Goal: Task Accomplishment & Management: Complete application form

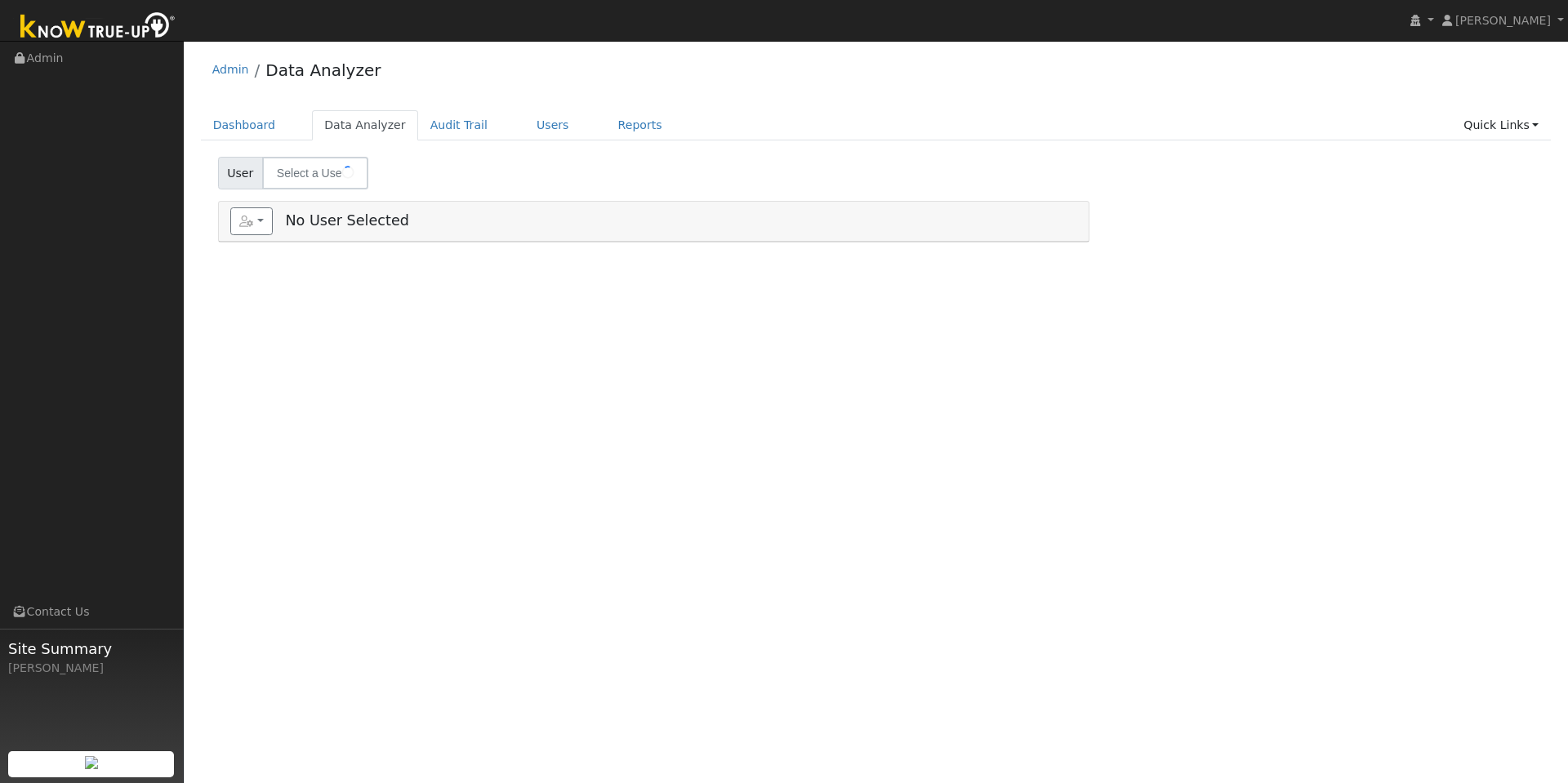
type input "Nelson Galambos"
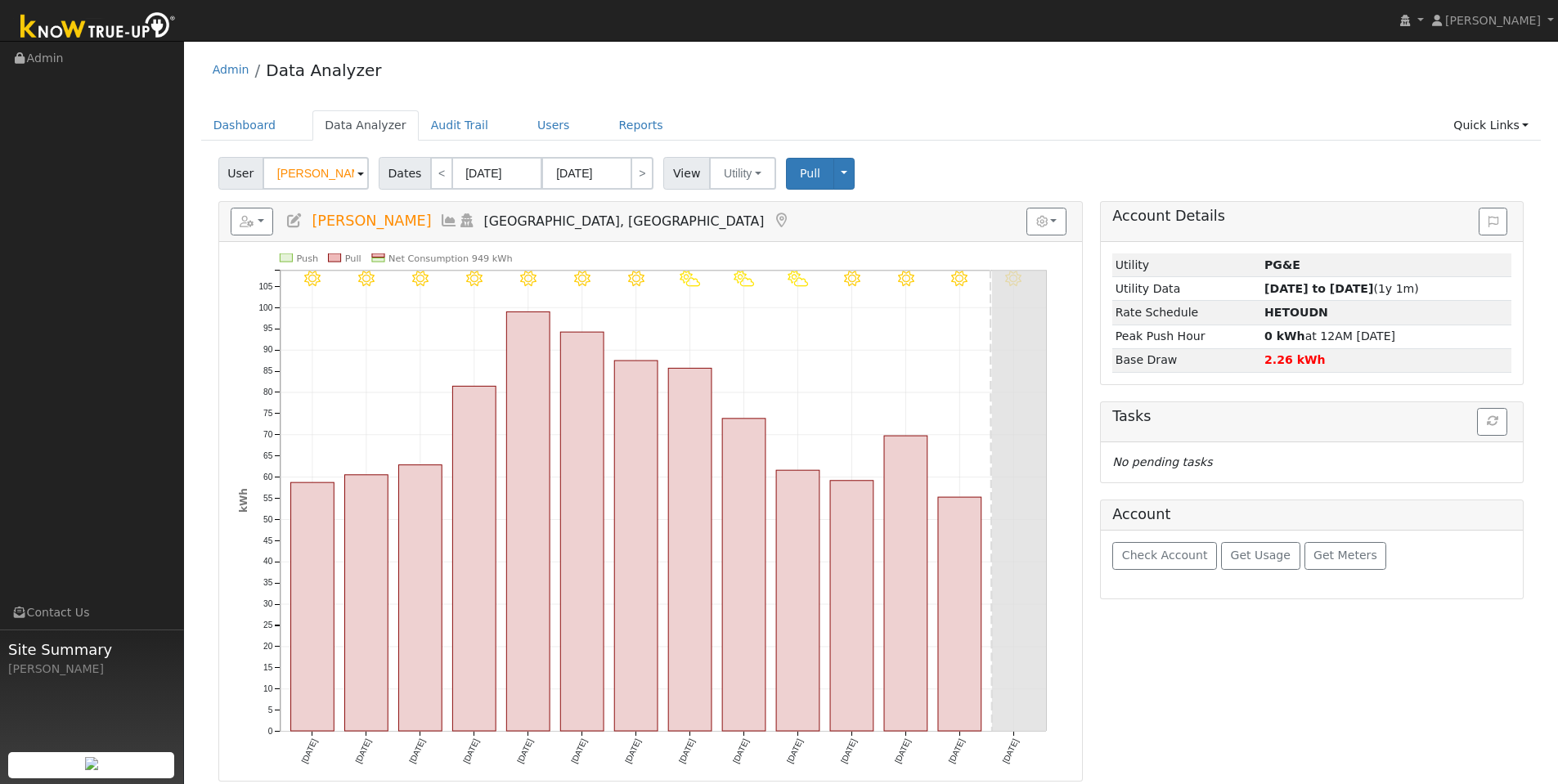
click at [1433, 113] on ul "Dashboard Data Analyzer Audit Trail Users Reports Quick Links Quick Add Quick C…" at bounding box center [871, 125] width 1341 height 30
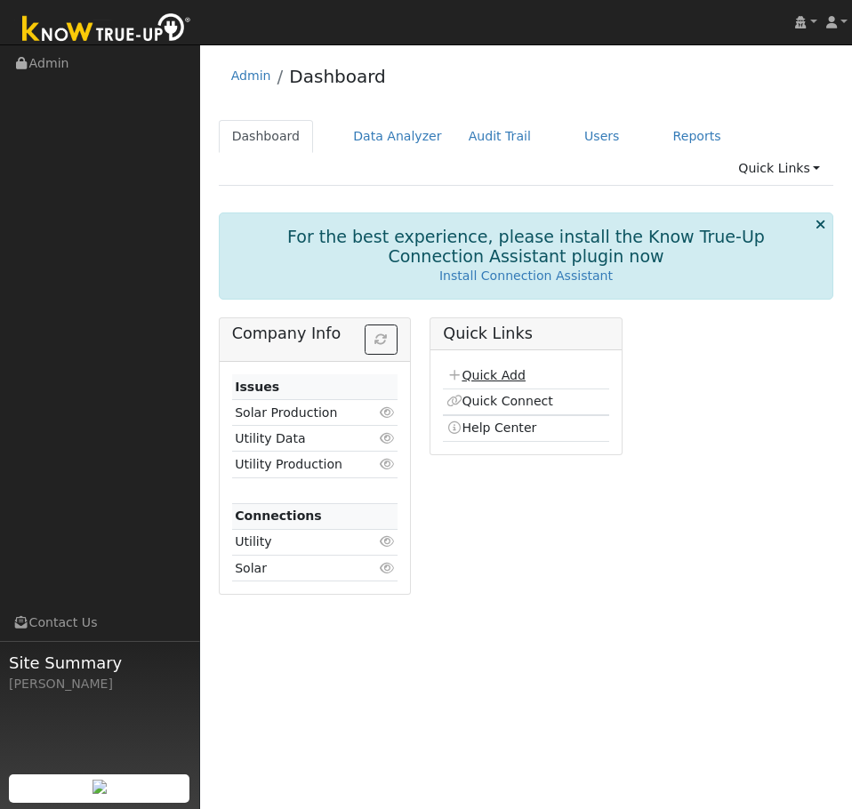
click at [497, 368] on link "Quick Add" at bounding box center [485, 375] width 79 height 14
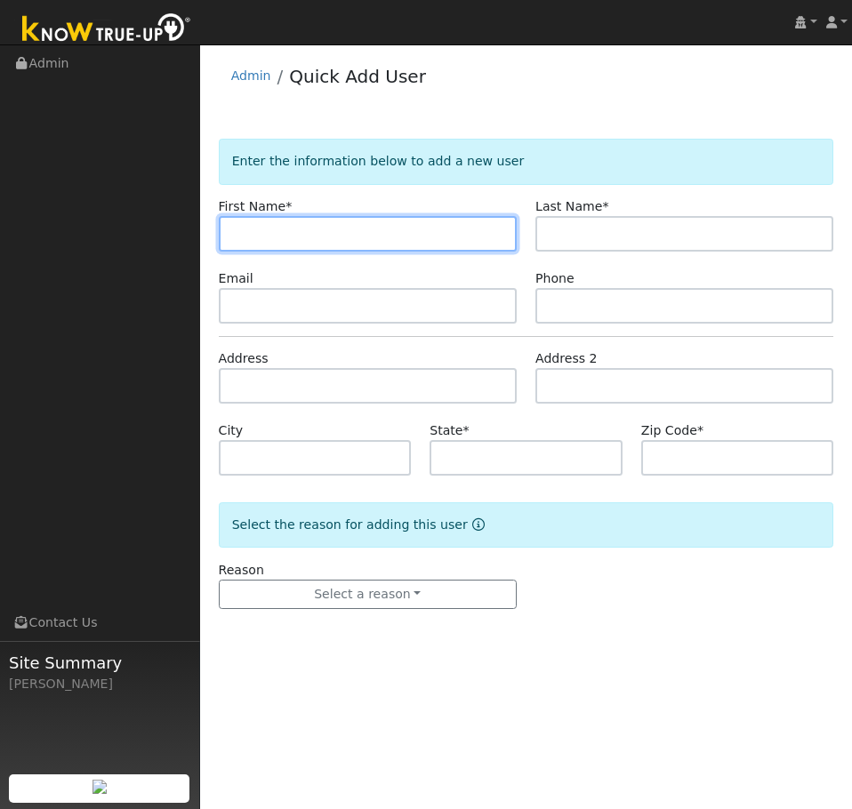
drag, startPoint x: 252, startPoint y: 221, endPoint x: 239, endPoint y: 224, distance: 12.7
click at [252, 221] on input "text" at bounding box center [368, 234] width 298 height 36
paste input "[PERSON_NAME]"
type input "[PERSON_NAME]"
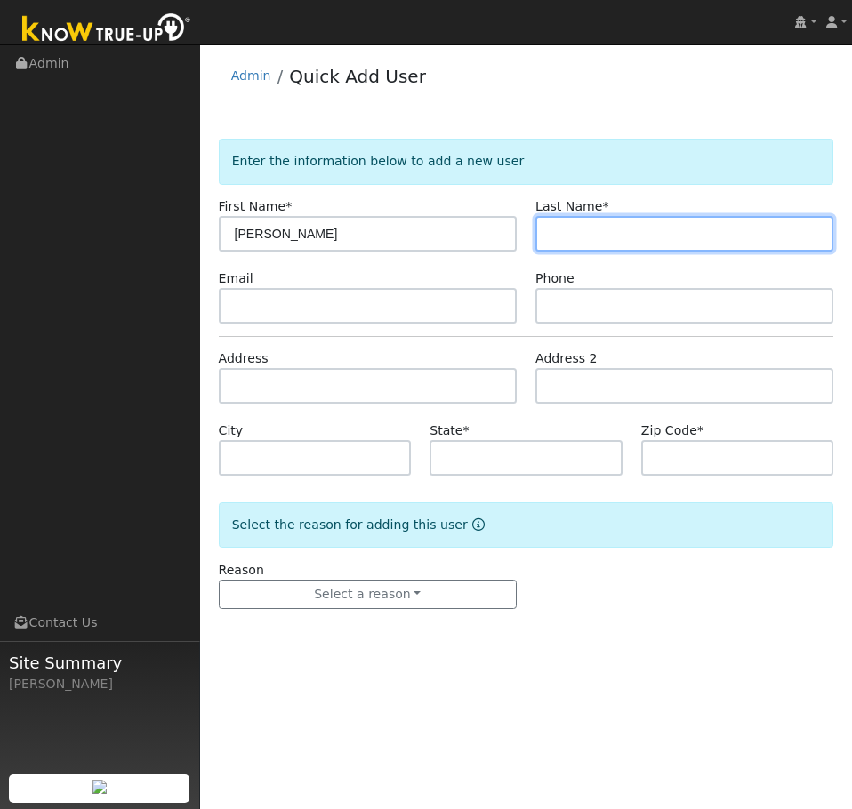
drag, startPoint x: 644, startPoint y: 238, endPoint x: 443, endPoint y: 239, distance: 200.9
click at [644, 238] on input "text" at bounding box center [684, 234] width 298 height 36
paste input "Song"
type input "Song"
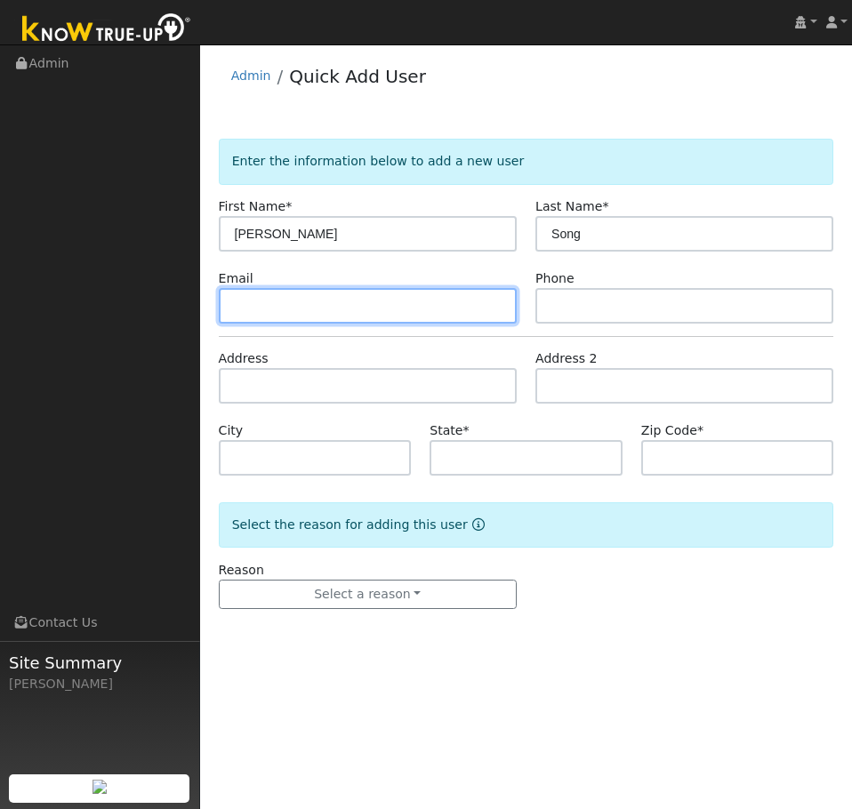
click at [372, 308] on input "text" at bounding box center [368, 306] width 298 height 36
paste input "[EMAIL_ADDRESS][DOMAIN_NAME]"
type input "[EMAIL_ADDRESS][DOMAIN_NAME]"
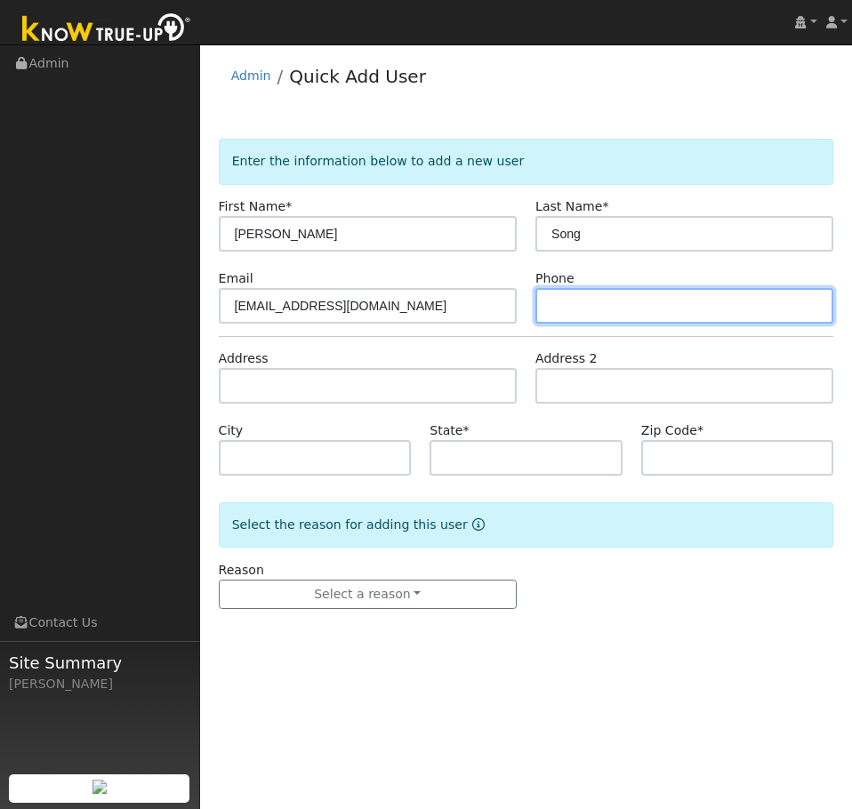
drag, startPoint x: 670, startPoint y: 291, endPoint x: 656, endPoint y: 304, distance: 19.5
click at [670, 291] on input "text" at bounding box center [684, 306] width 298 height 36
paste input "[PHONE_NUMBER]"
type input "[PHONE_NUMBER]"
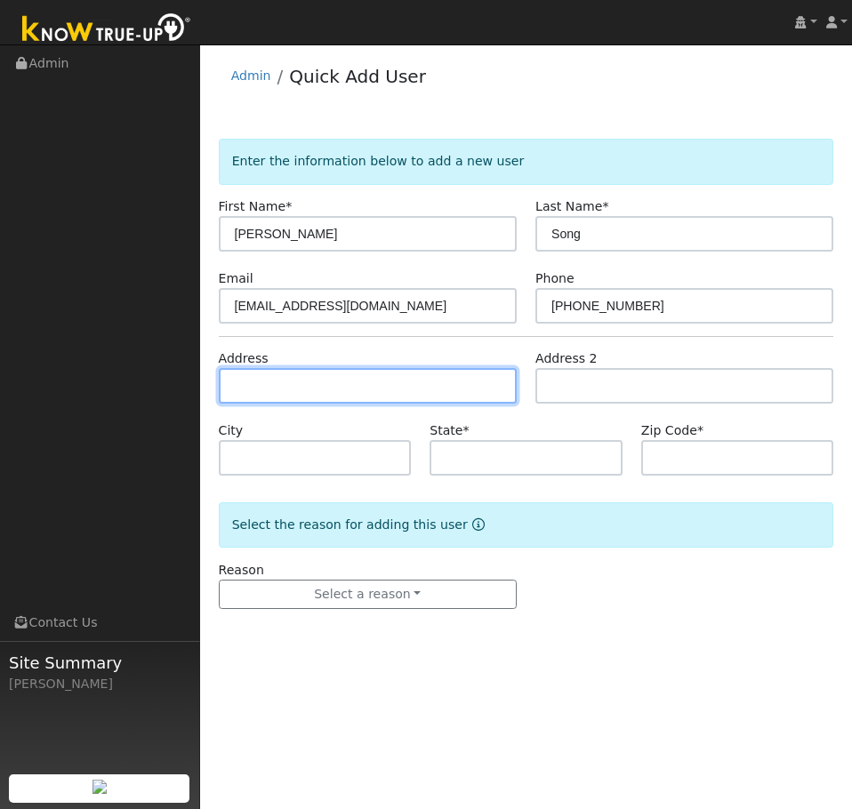
click at [258, 379] on input "text" at bounding box center [368, 386] width 298 height 36
paste input "1186 Cedarwood Dr"
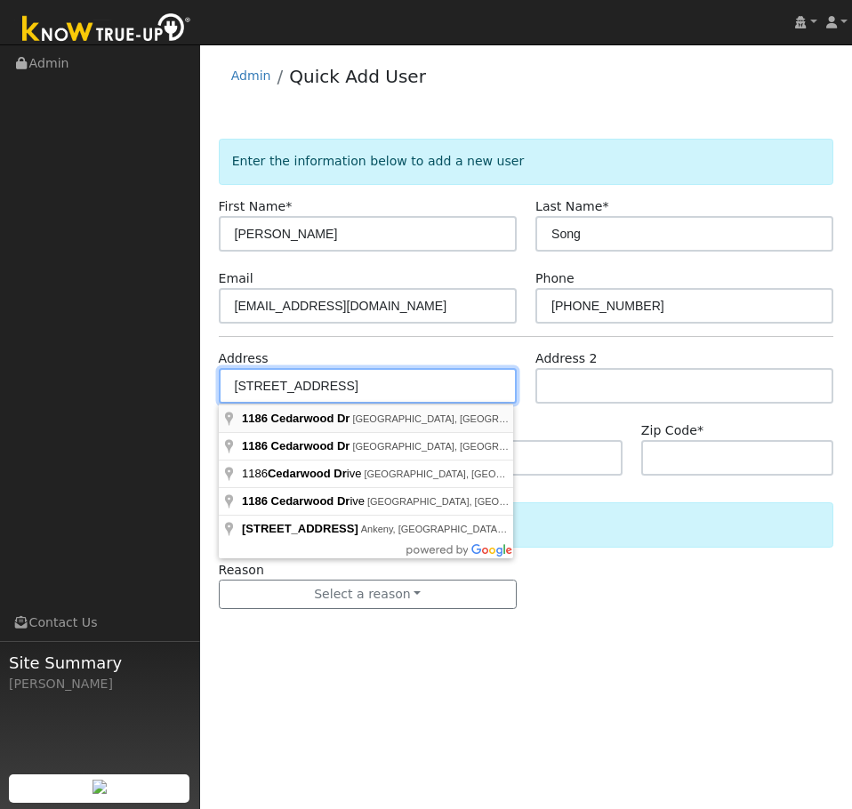
type input "1186 Cedarwood Drive"
type input "Moraga"
type input "CA"
type input "94556"
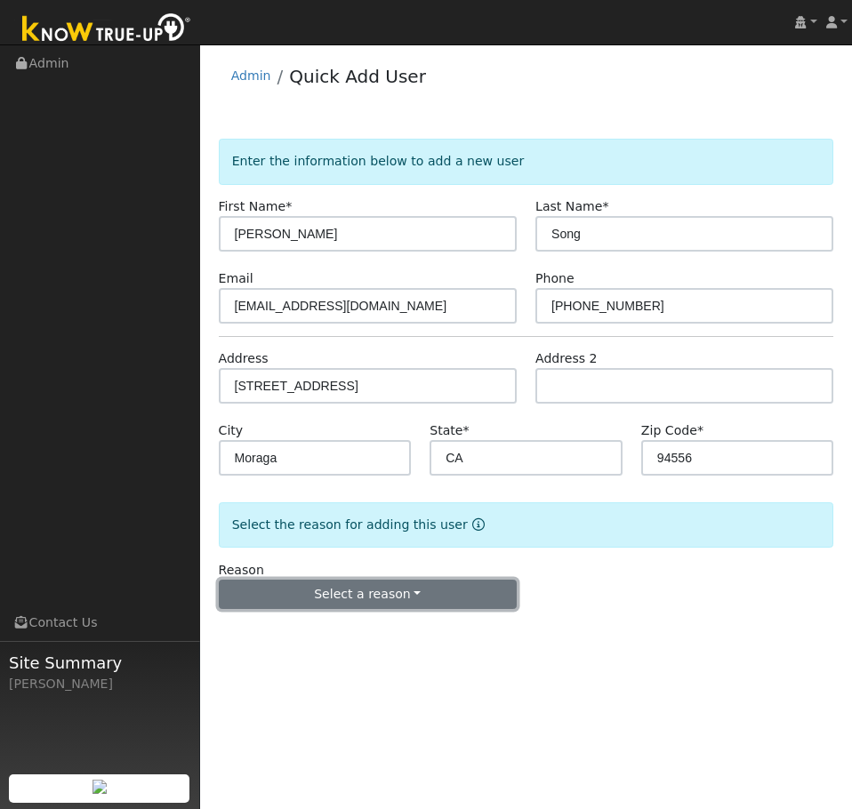
click at [346, 598] on button "Select a reason" at bounding box center [368, 595] width 298 height 30
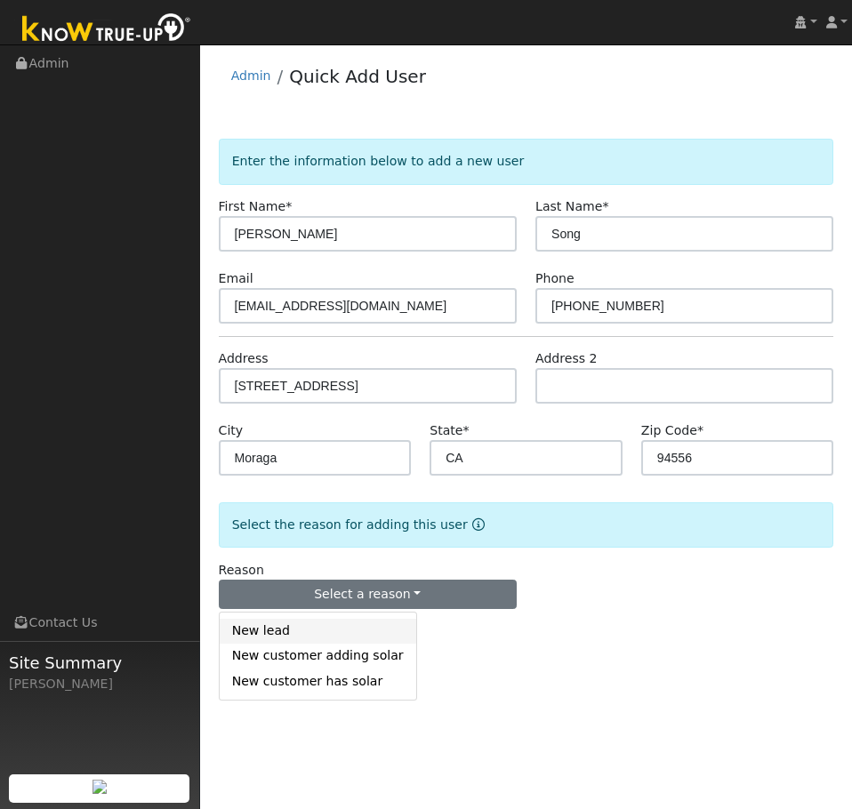
click at [320, 629] on link "New lead" at bounding box center [318, 631] width 196 height 25
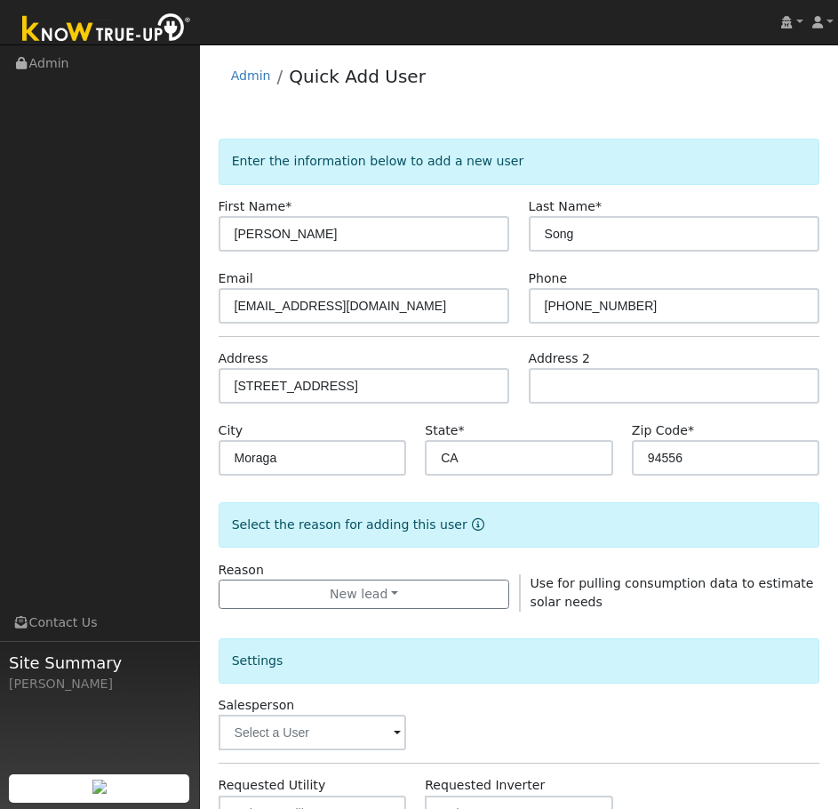
scroll to position [237, 0]
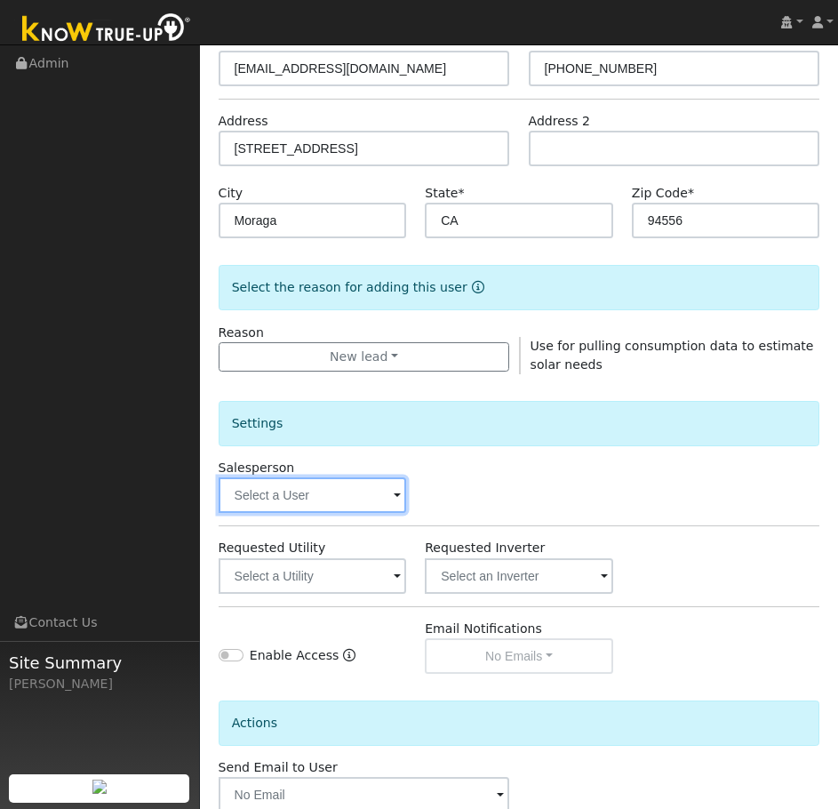
click at [279, 503] on input "text" at bounding box center [313, 495] width 188 height 36
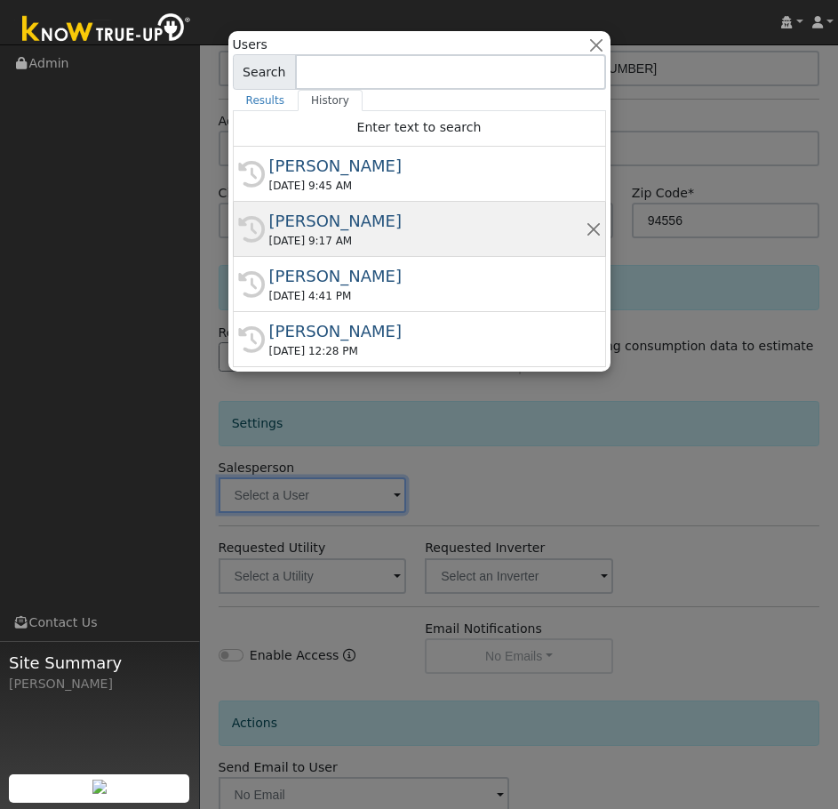
click at [366, 233] on div "Jon Landsman" at bounding box center [427, 221] width 316 height 24
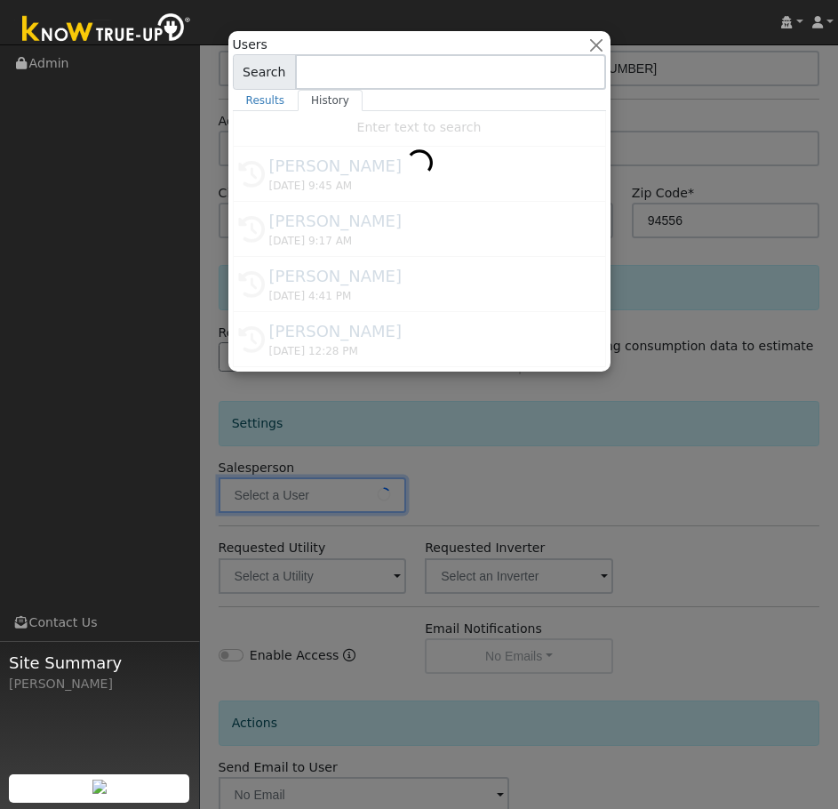
type input "Jon Landsman"
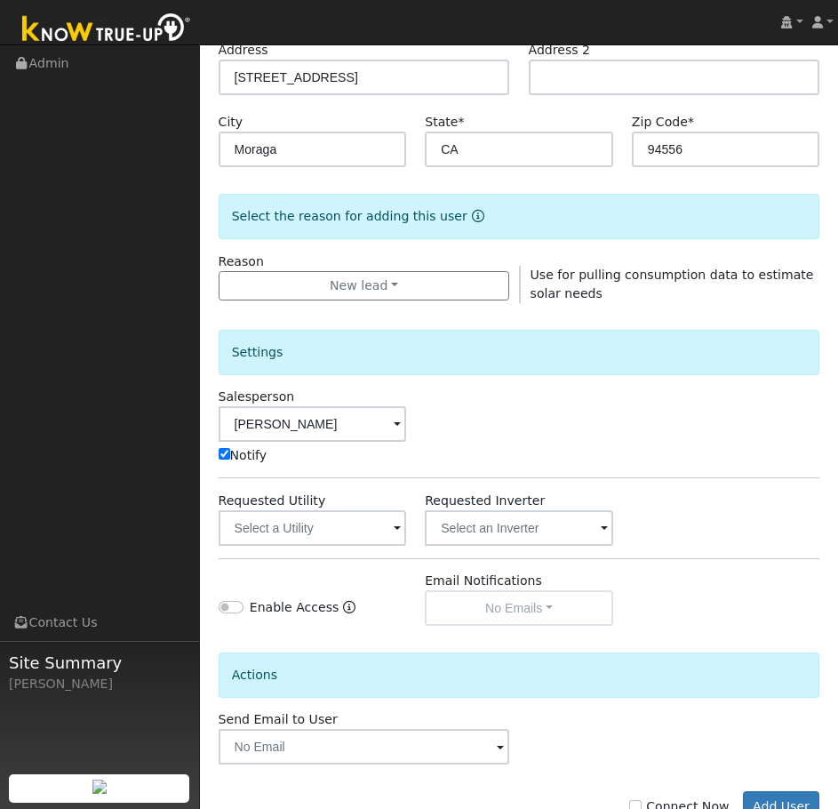
scroll to position [365, 0]
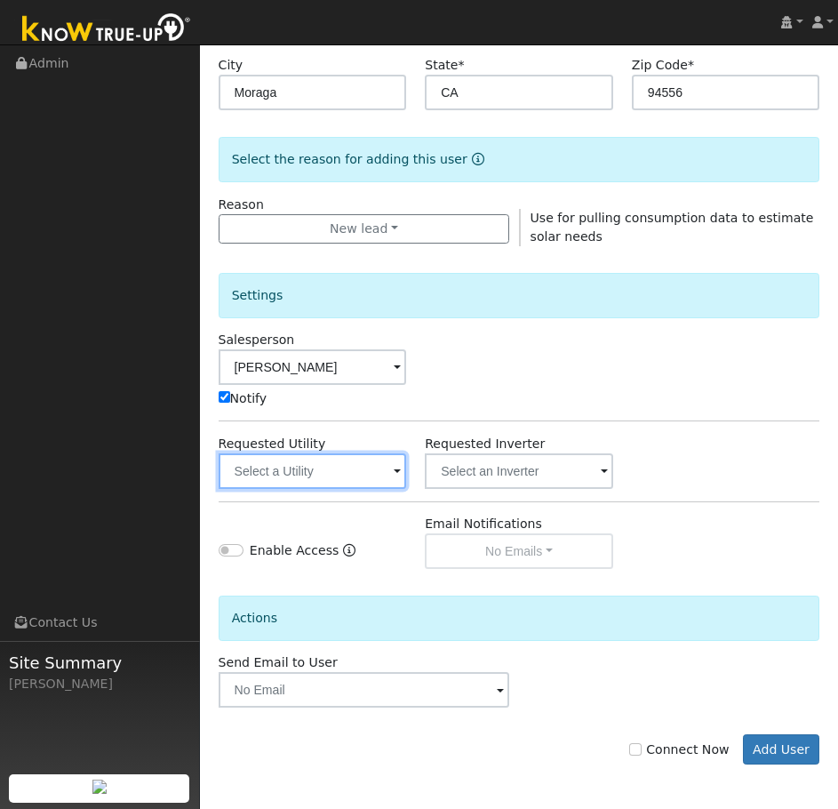
click at [296, 474] on input "text" at bounding box center [313, 471] width 188 height 36
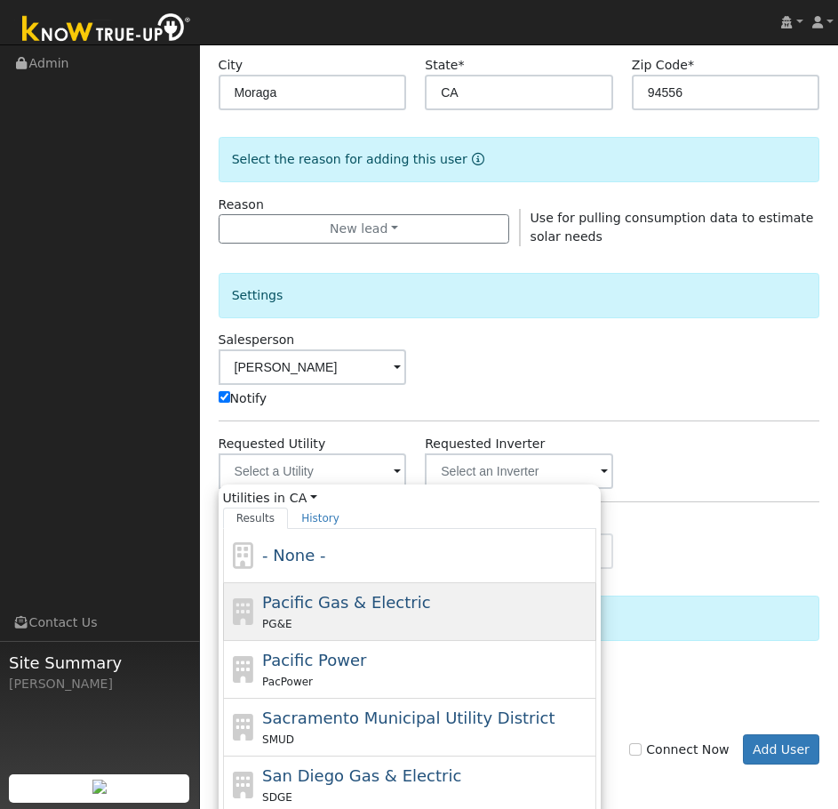
click at [299, 612] on div "Pacific Gas & Electric PG&E" at bounding box center [427, 611] width 330 height 43
type input "Pacific Gas & Electric"
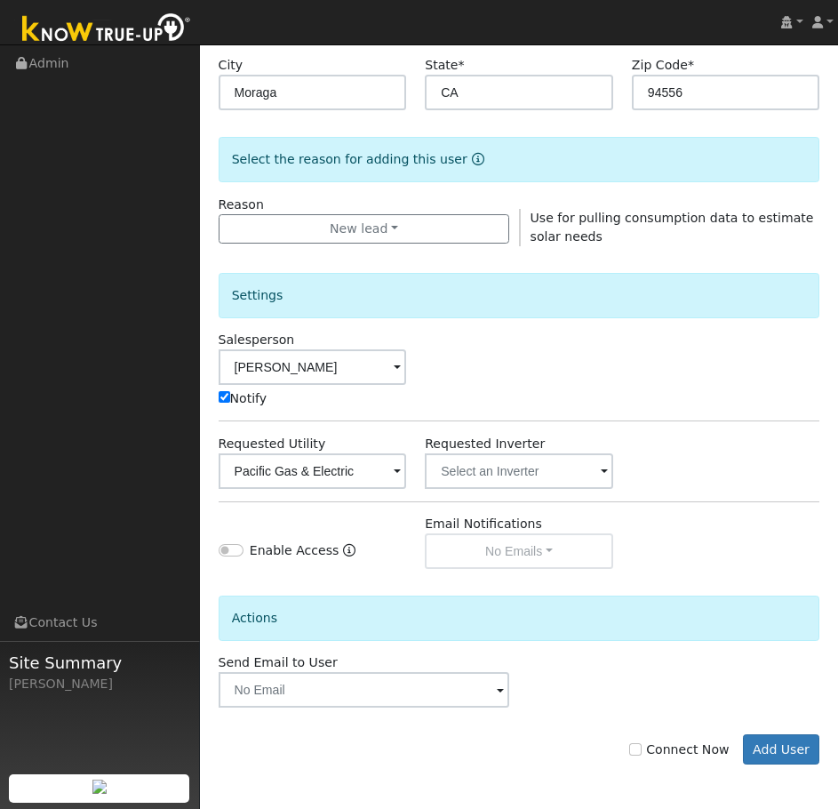
click at [660, 753] on label "Connect Now" at bounding box center [679, 749] width 100 height 19
click at [642, 753] on input "Connect Now" at bounding box center [635, 749] width 12 height 12
checkbox input "true"
click at [771, 746] on button "Add User" at bounding box center [781, 749] width 77 height 30
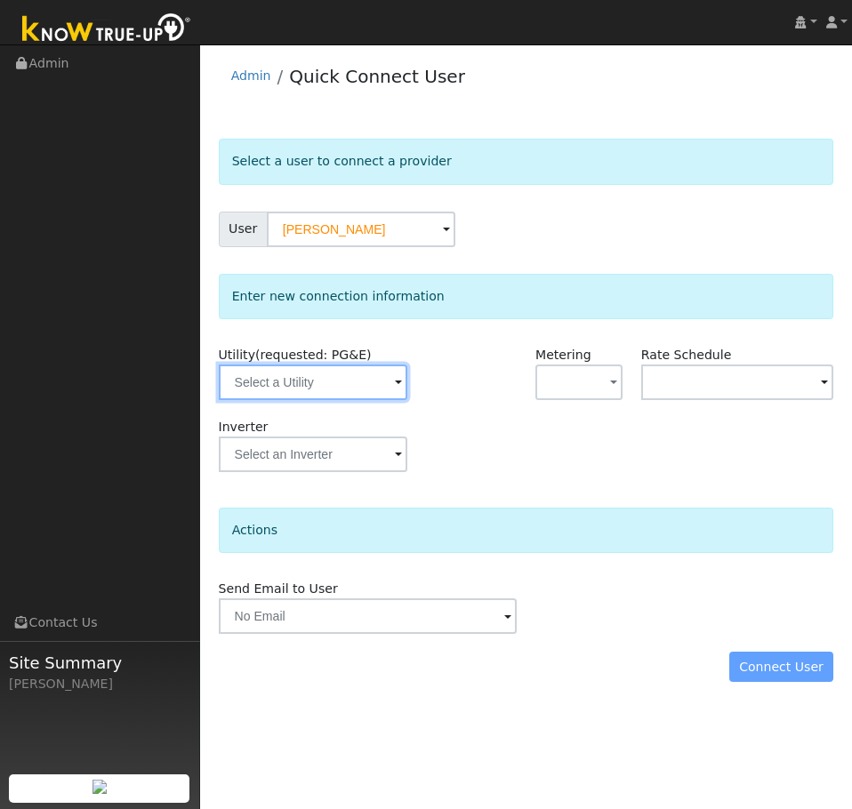
click at [291, 385] on input "text" at bounding box center [313, 382] width 188 height 36
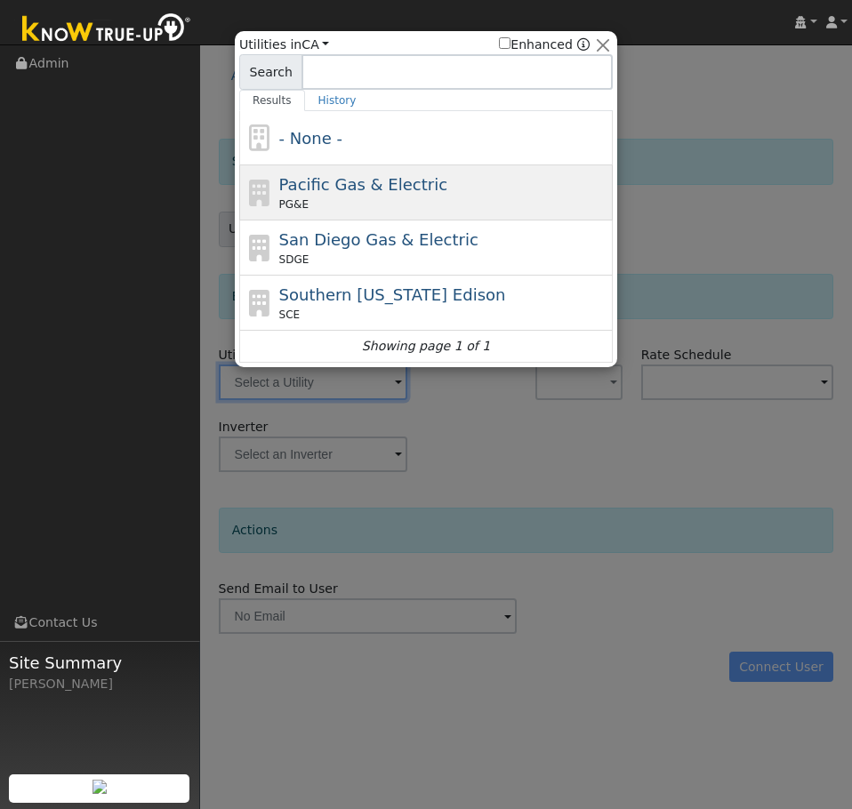
click at [362, 196] on div "Pacific Gas & Electric PG&E" at bounding box center [444, 192] width 330 height 40
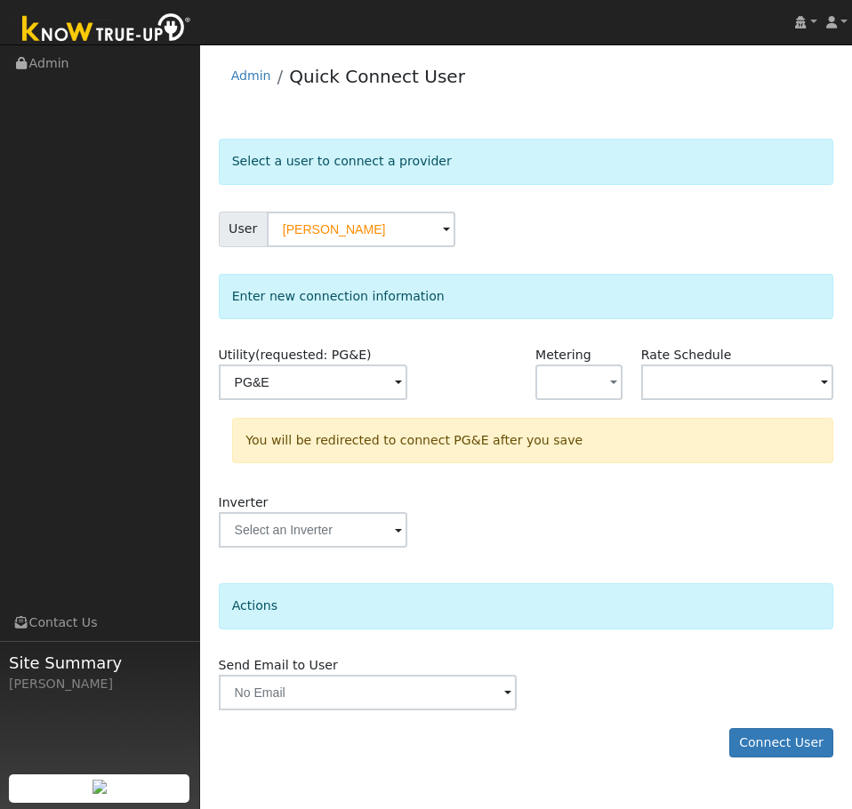
type input "PG&E"
click at [792, 745] on button "Connect User" at bounding box center [781, 743] width 105 height 30
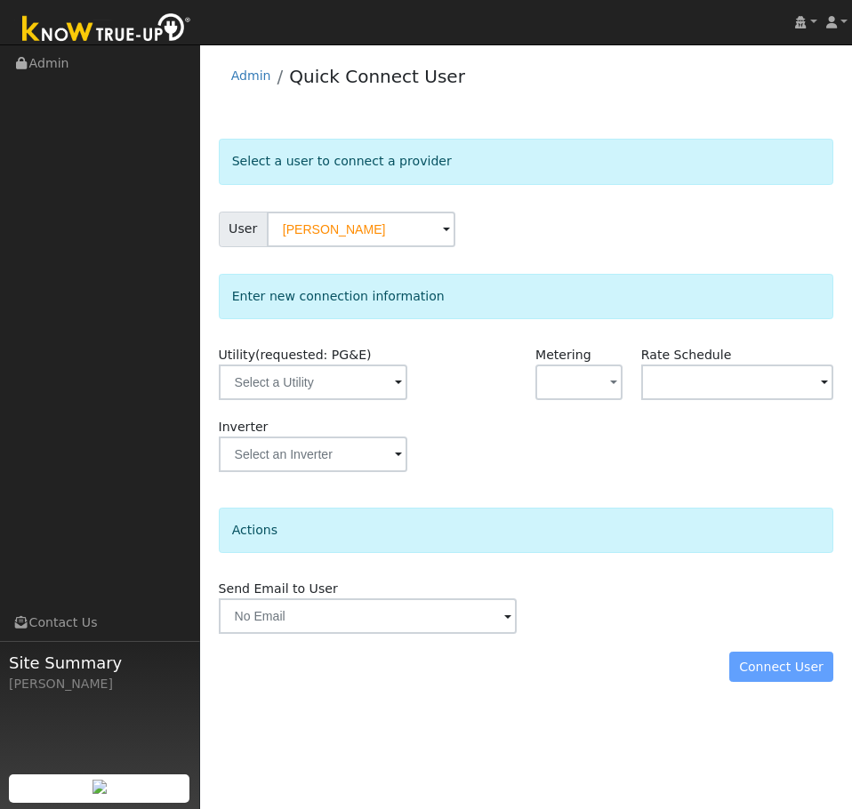
click at [780, 670] on div "Connect User" at bounding box center [526, 667] width 634 height 30
click at [640, 520] on div "Actions" at bounding box center [526, 530] width 615 height 45
click at [319, 244] on input "[PERSON_NAME]" at bounding box center [361, 230] width 188 height 36
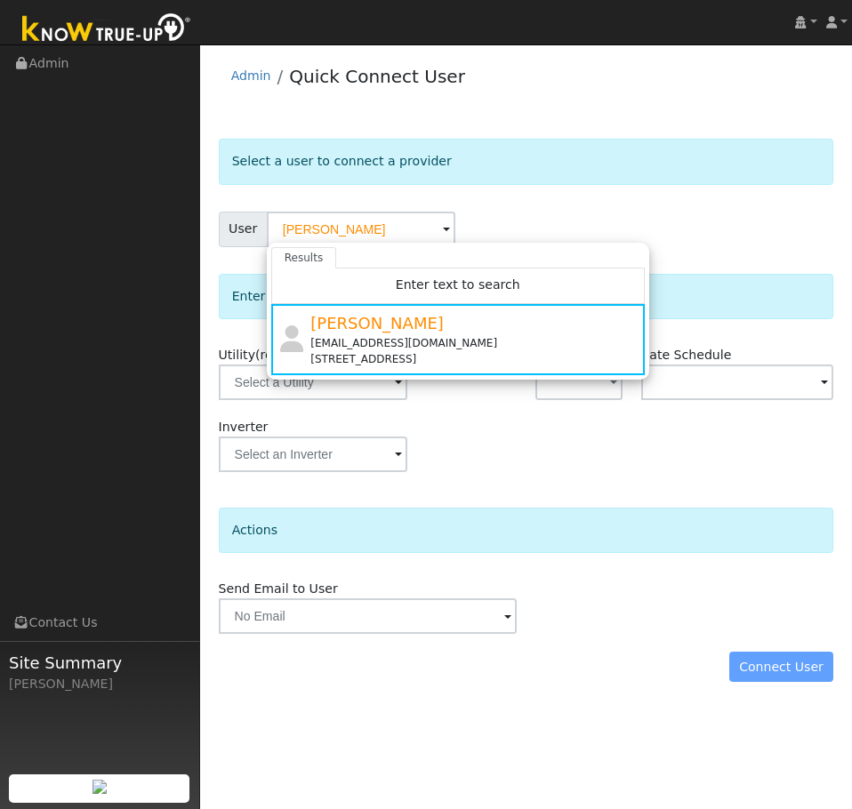
click at [364, 346] on div "[EMAIL_ADDRESS][DOMAIN_NAME]" at bounding box center [475, 343] width 330 height 16
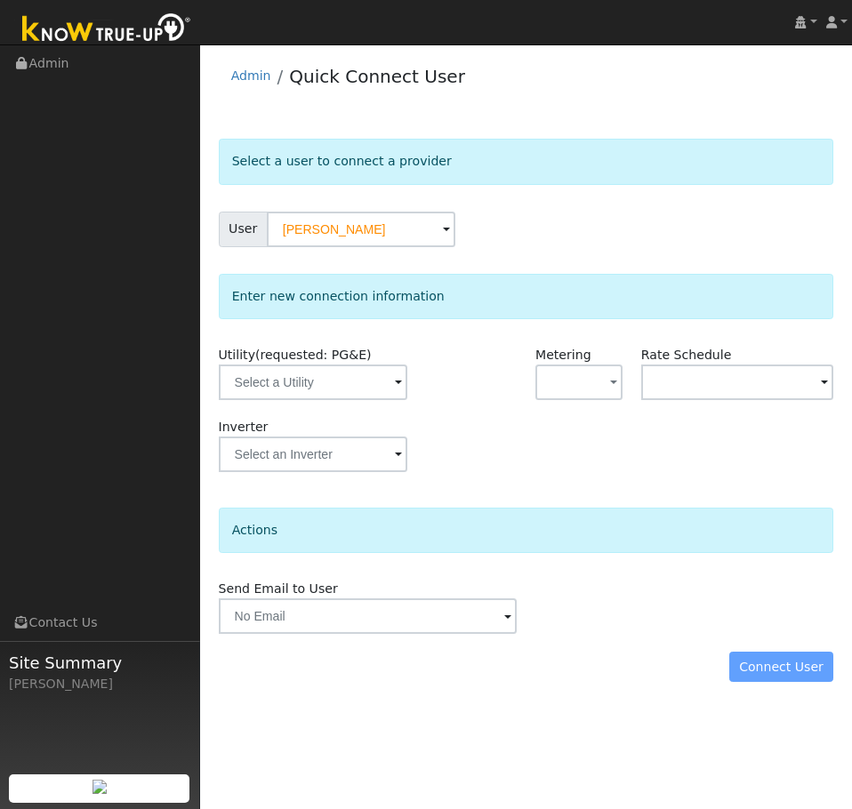
click at [800, 670] on div "Connect User" at bounding box center [526, 667] width 634 height 30
click at [297, 387] on input "text" at bounding box center [313, 382] width 188 height 36
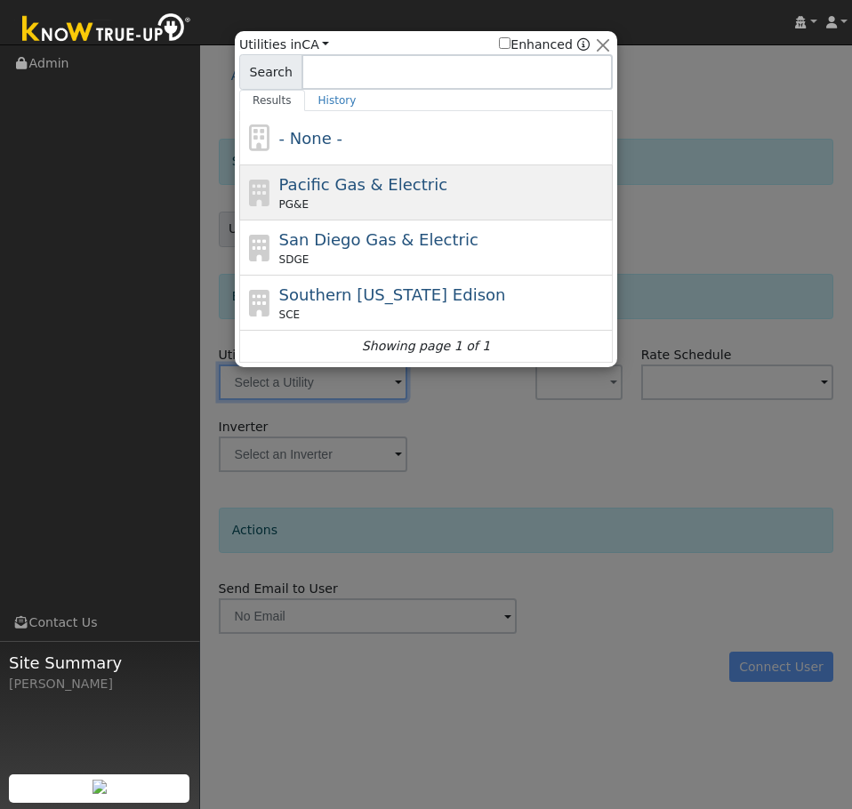
click at [305, 188] on span "Pacific Gas & Electric" at bounding box center [363, 184] width 168 height 19
type input "PG&E"
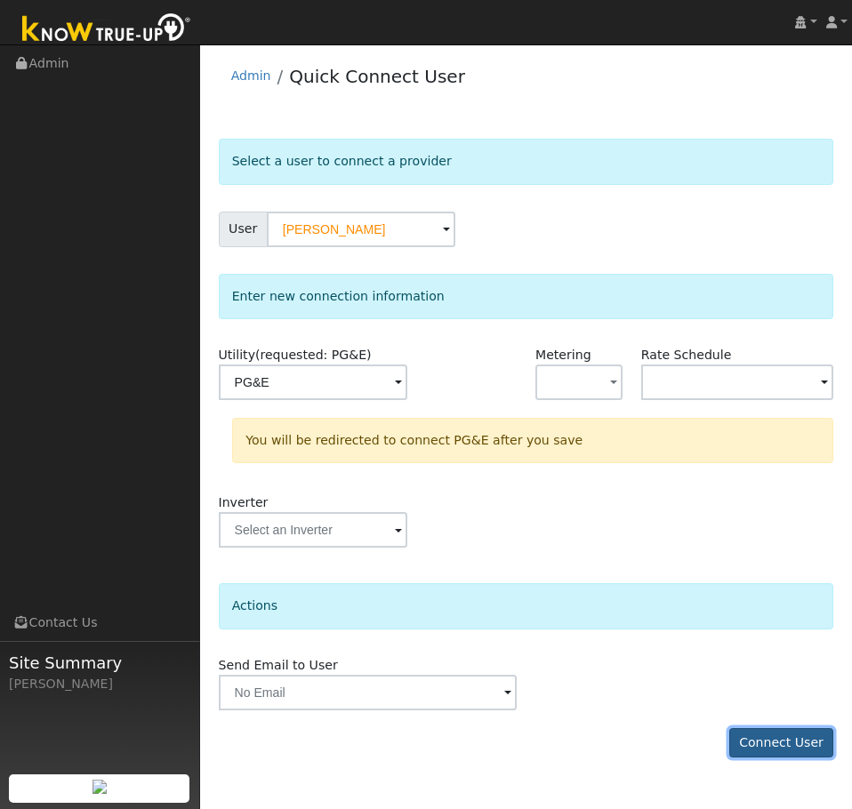
click at [812, 739] on button "Connect User" at bounding box center [781, 743] width 105 height 30
